Goal: Contribute content: Add original content to the website for others to see

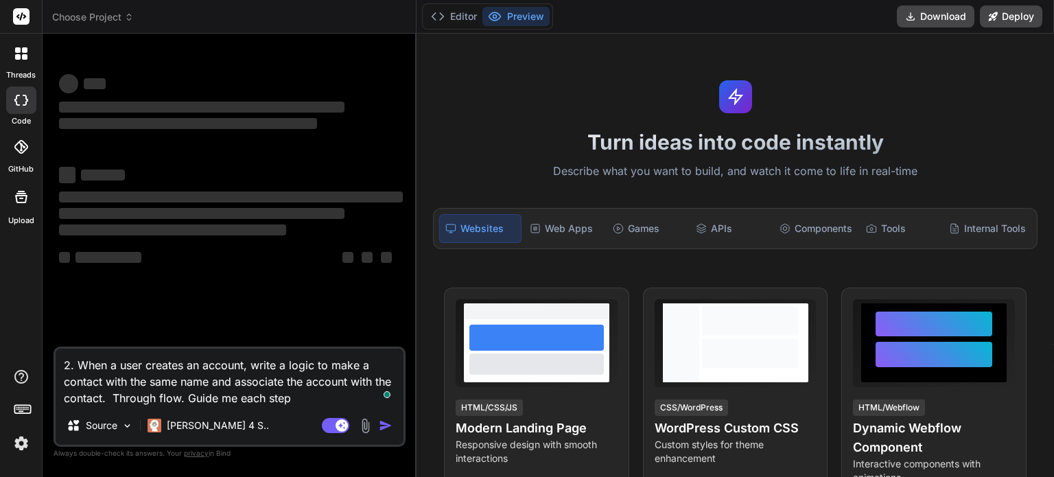
click at [300, 407] on div "2. When a user creates an account, write a logic to make a contact with the sam…" at bounding box center [230, 396] width 352 height 100
type textarea "x"
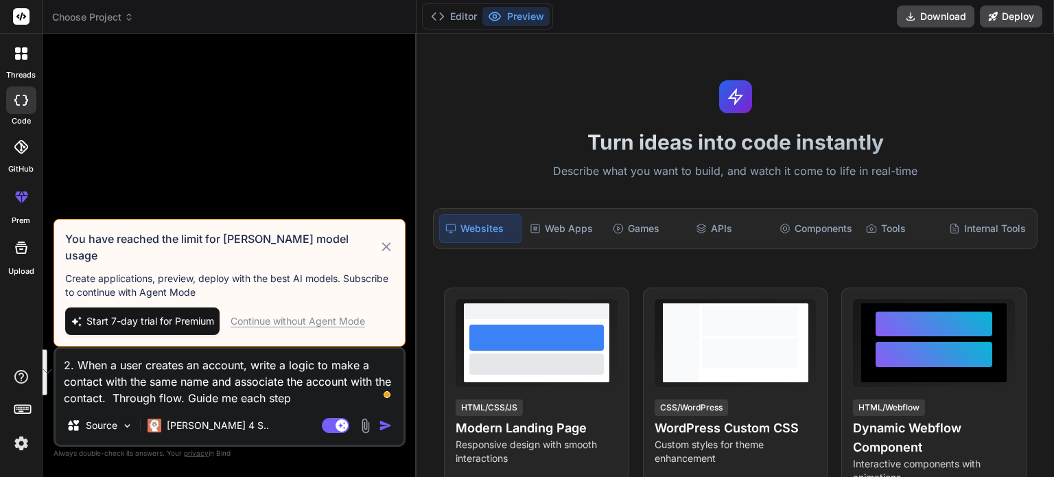
drag, startPoint x: 62, startPoint y: 363, endPoint x: 294, endPoint y: 401, distance: 235.7
click at [294, 401] on textarea "2. When a user creates an account, write a logic to make a contact with the sam…" at bounding box center [230, 378] width 348 height 58
type textarea "x"
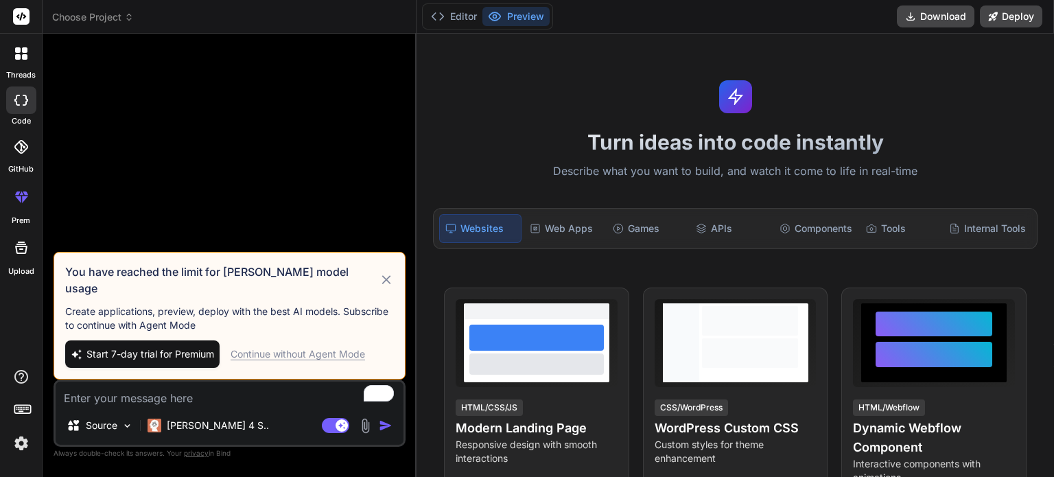
click at [349, 351] on div "Continue without Agent Mode" at bounding box center [298, 354] width 134 height 14
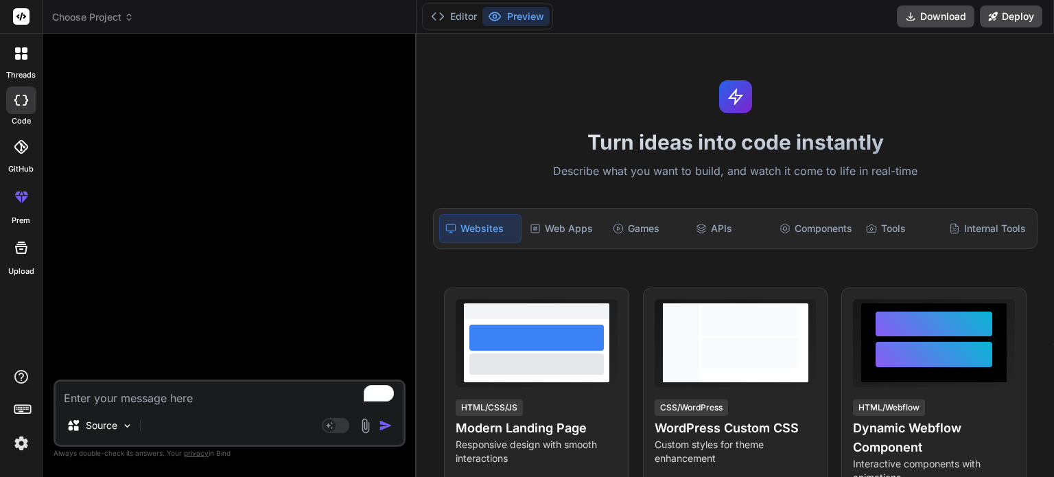
click at [365, 425] on img at bounding box center [365, 426] width 16 height 16
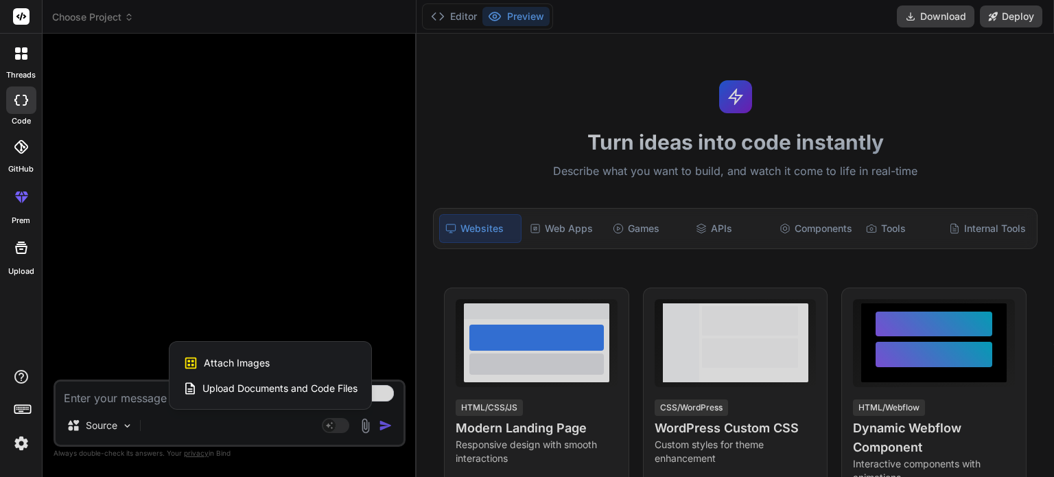
click at [280, 364] on div "Attach Images Image attachments are only supported in Claude and Gemini models." at bounding box center [270, 363] width 174 height 26
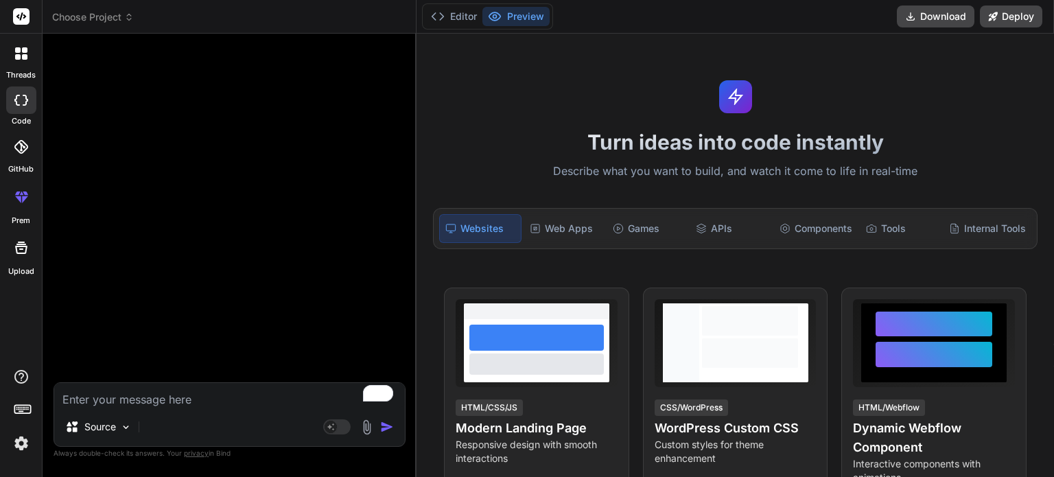
click at [367, 427] on img at bounding box center [367, 427] width 16 height 16
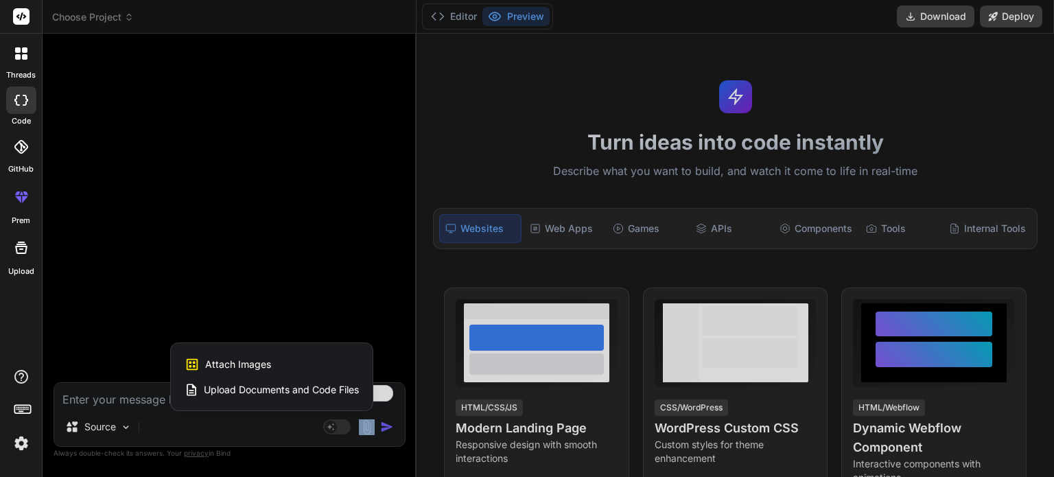
click at [367, 427] on div at bounding box center [527, 238] width 1054 height 477
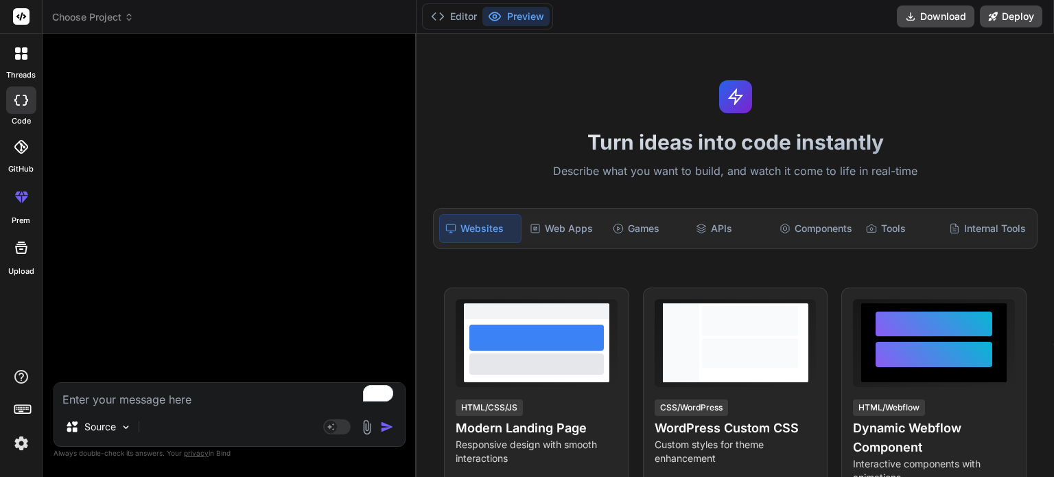
click at [367, 427] on img at bounding box center [367, 427] width 16 height 16
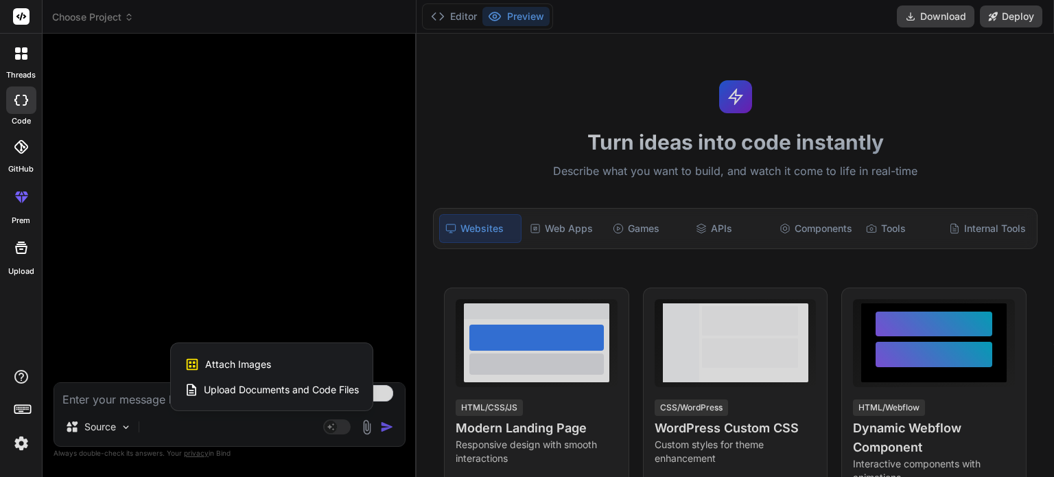
click at [327, 390] on span "Upload Documents and Code Files" at bounding box center [281, 390] width 155 height 14
type textarea "x"
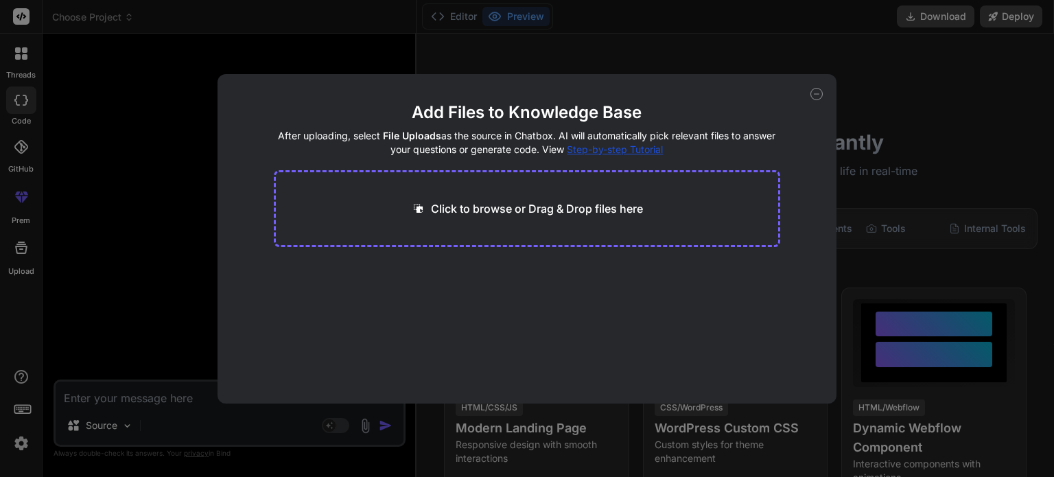
click at [497, 207] on p "Click to browse or Drag & Drop files here" at bounding box center [537, 208] width 212 height 16
type input "C:\fakepath\Kumar_Shashank_Salesforce_Developer_Resume.pdf"
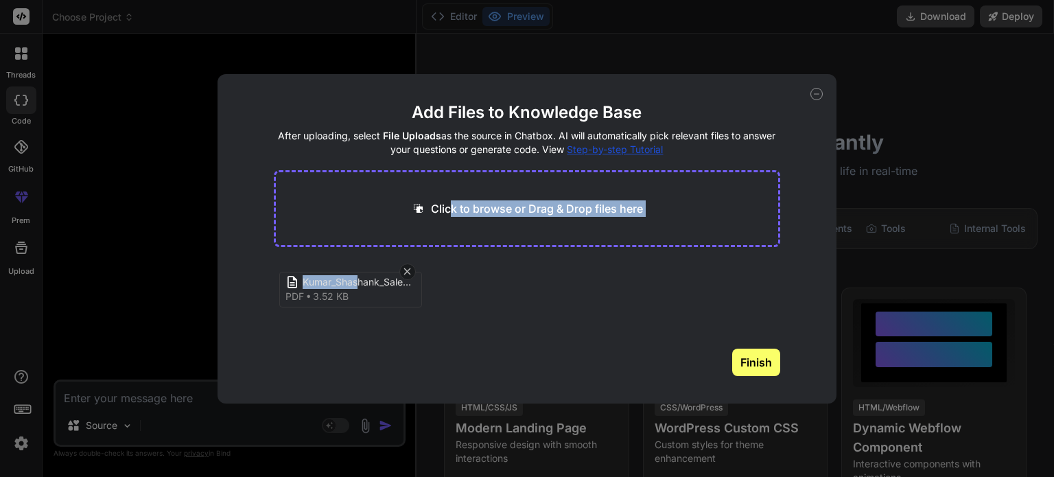
drag, startPoint x: 355, startPoint y: 293, endPoint x: 453, endPoint y: 197, distance: 136.8
click at [453, 197] on div "Click to browse or Drag & Drop files here [PERSON_NAME] pdf 3.52 KB Finish" at bounding box center [527, 273] width 507 height 206
click at [744, 359] on button "Finish" at bounding box center [756, 362] width 48 height 27
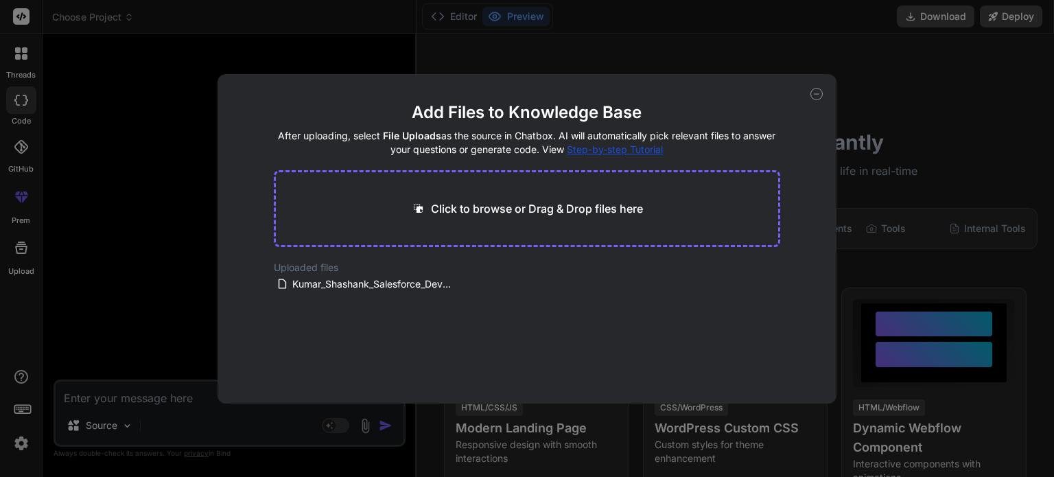
click at [233, 411] on div "Add Files to Knowledge Base After uploading, select File Uploads as the source …" at bounding box center [527, 238] width 1054 height 477
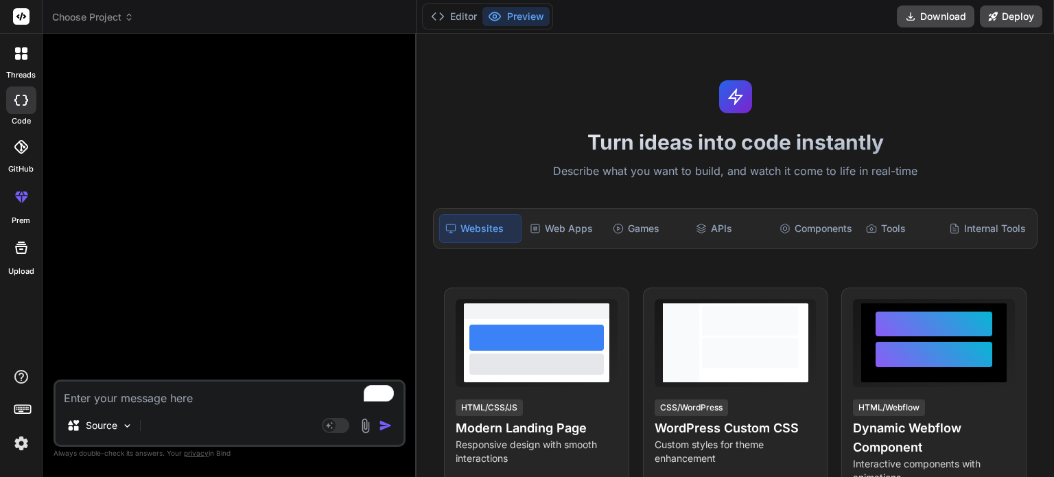
click at [209, 399] on textarea "To enrich screen reader interactions, please activate Accessibility in Grammarl…" at bounding box center [230, 393] width 348 height 25
click at [366, 425] on img at bounding box center [365, 426] width 16 height 16
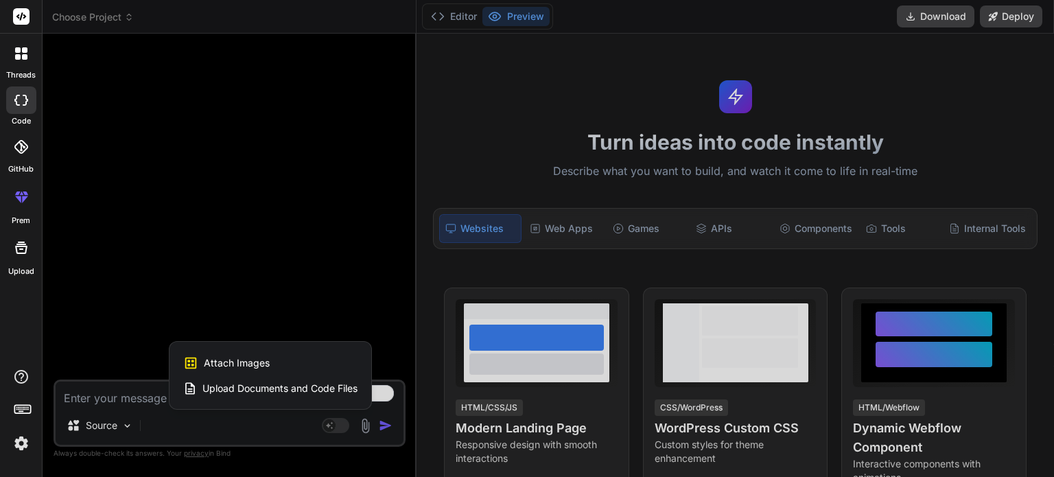
click at [329, 389] on span "Upload Documents and Code Files" at bounding box center [279, 388] width 155 height 14
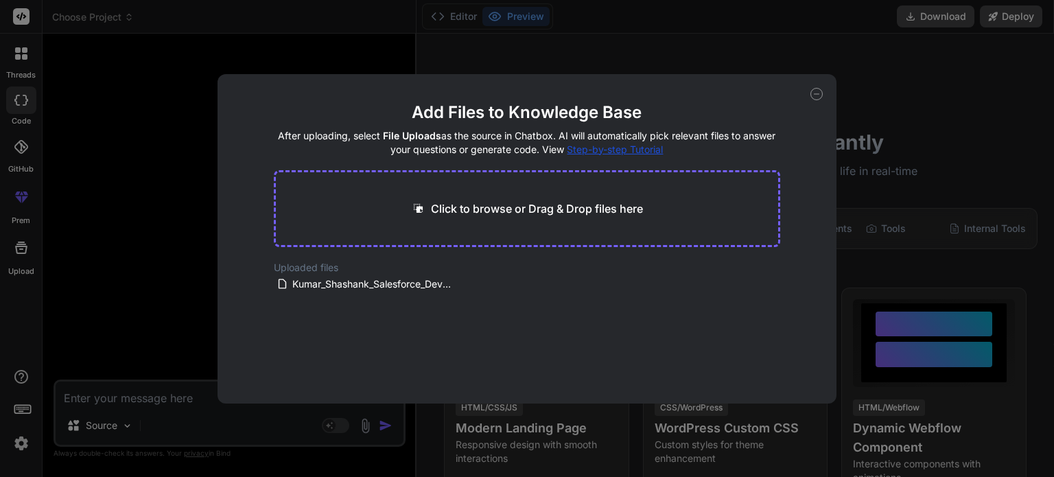
click at [195, 418] on div "Add Files to Knowledge Base After uploading, select File Uploads as the source …" at bounding box center [527, 238] width 1054 height 477
type textarea "x"
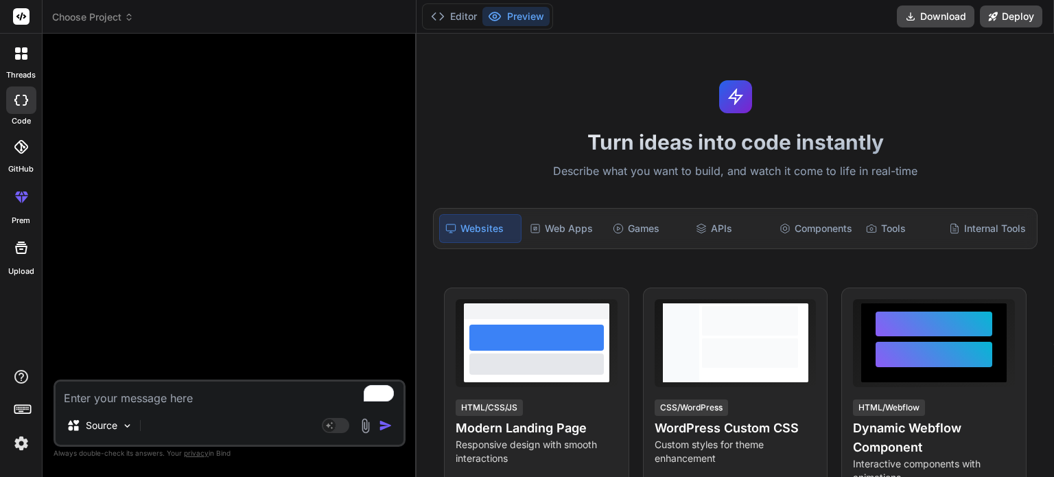
click at [176, 394] on textarea "To enrich screen reader interactions, please activate Accessibility in Grammarl…" at bounding box center [230, 393] width 348 height 25
type textarea "r"
type textarea "x"
type textarea "re"
type textarea "x"
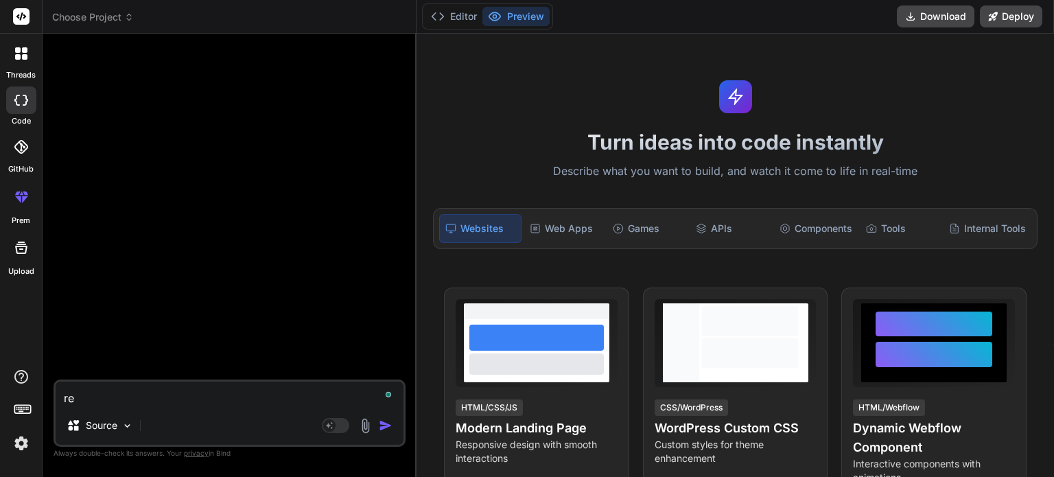
type textarea "rea"
type textarea "x"
type textarea "read"
type textarea "x"
type textarea "read"
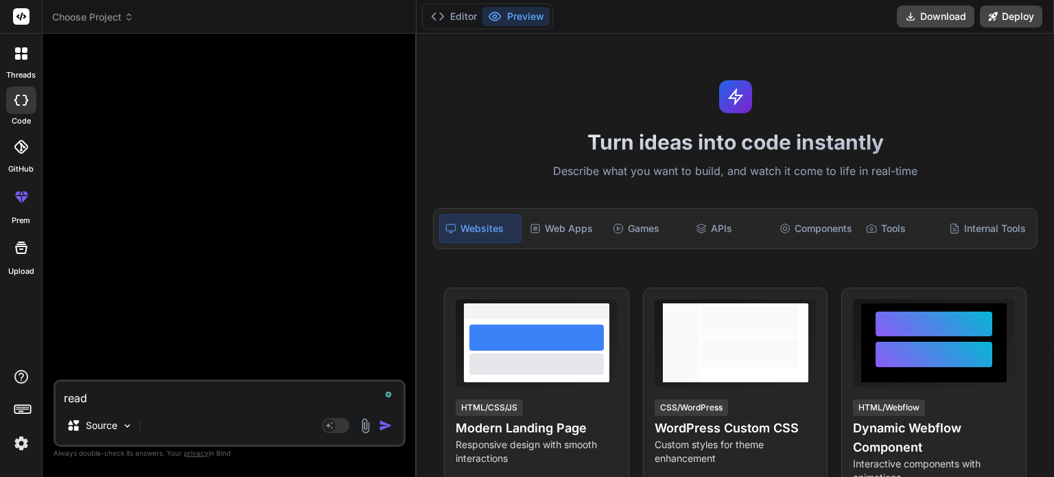
type textarea "x"
type textarea "read t"
type textarea "x"
type textarea "read th"
type textarea "x"
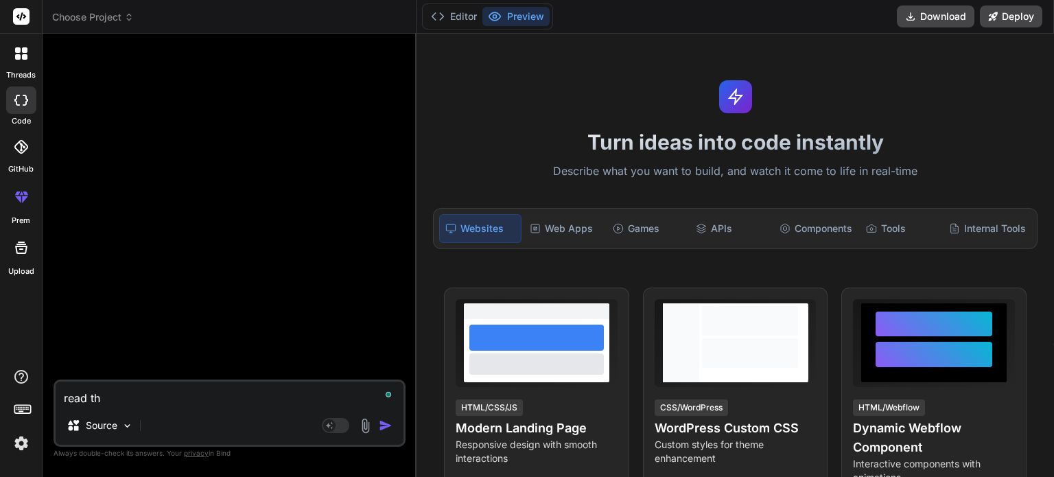
type textarea "read thi"
type textarea "x"
type textarea "read this"
type textarea "x"
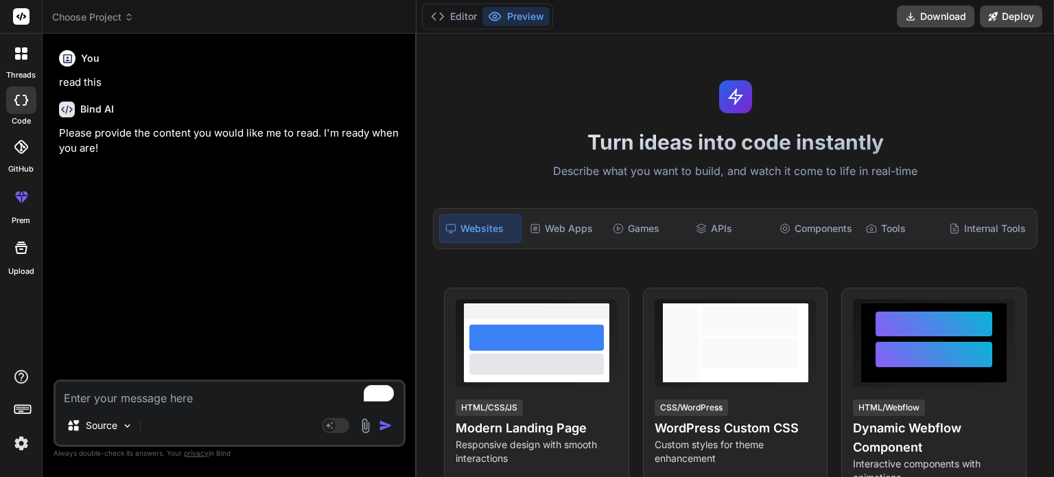
click at [362, 427] on img at bounding box center [365, 426] width 16 height 16
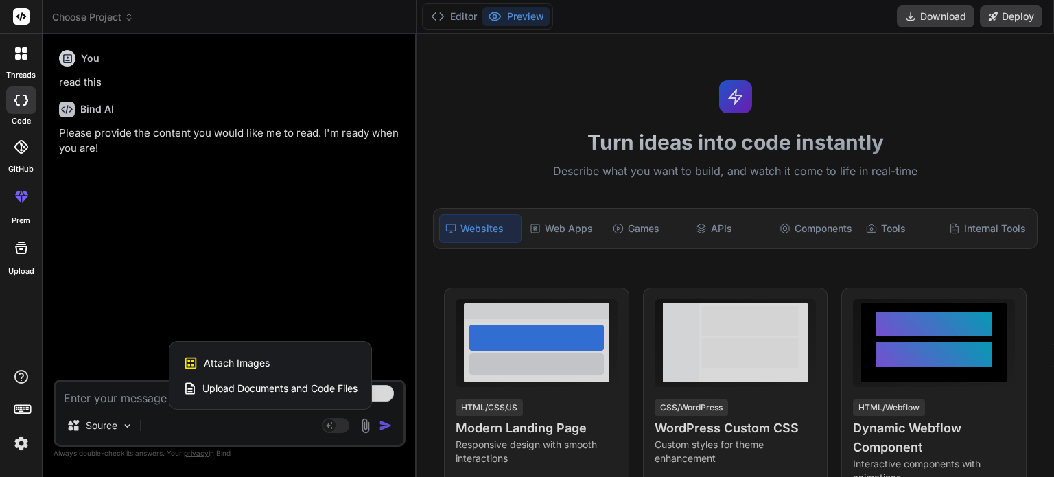
click at [333, 397] on div "Upload Documents and Code Files" at bounding box center [270, 388] width 174 height 25
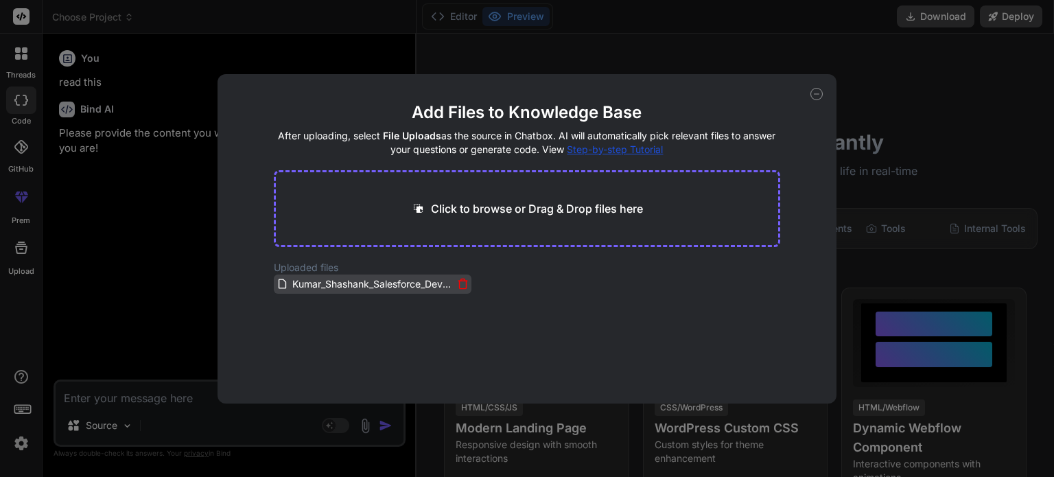
click at [401, 279] on span "Kumar_Shashank_Salesforce_Developer_Resume.pdf" at bounding box center [372, 284] width 162 height 16
click at [816, 90] on icon at bounding box center [816, 94] width 12 height 12
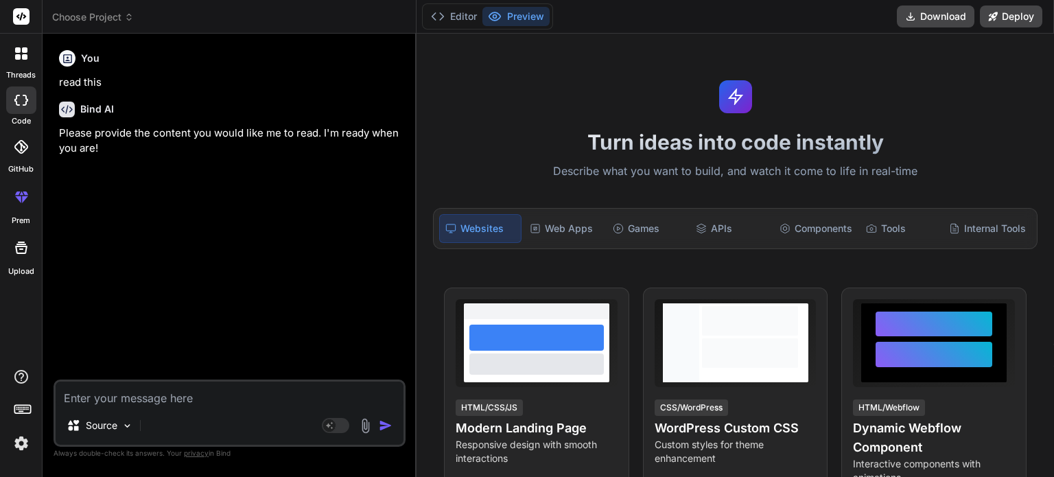
click at [372, 427] on img at bounding box center [365, 426] width 16 height 16
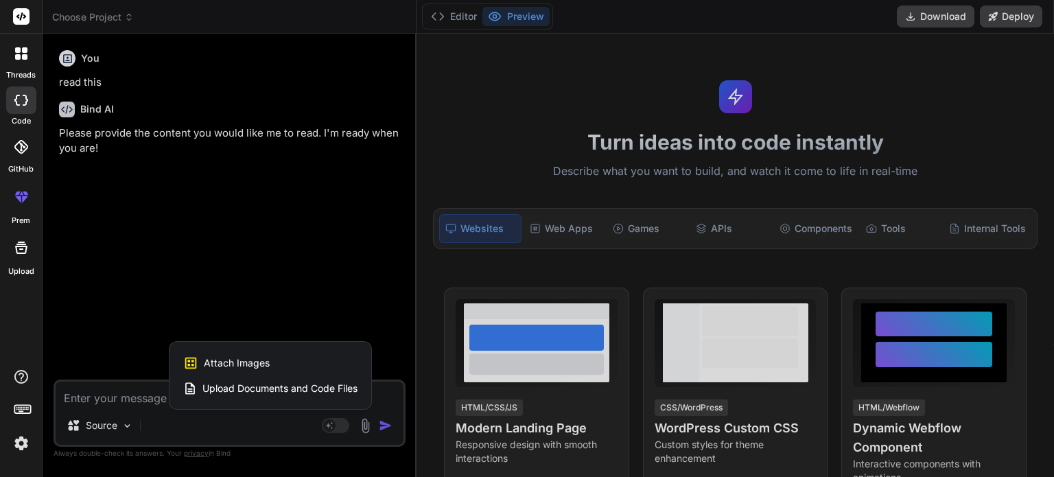
click at [327, 363] on div "Attach Images Image attachments are only supported in Claude and Gemini models." at bounding box center [270, 363] width 174 height 26
type textarea "x"
